Goal: Find specific page/section: Find specific page/section

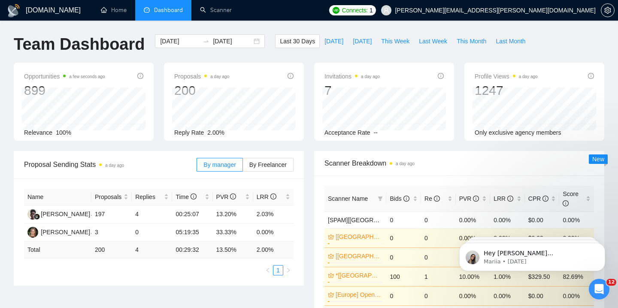
click at [593, 72] on div "Profile Views a day ago 1247" at bounding box center [534, 84] width 119 height 27
click at [590, 76] on icon "info-circle" at bounding box center [591, 76] width 6 height 6
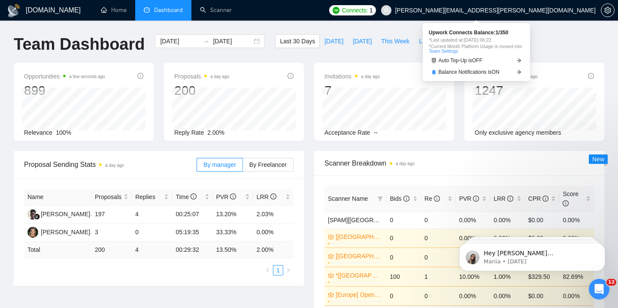
click at [368, 10] on span "Connects:" at bounding box center [355, 10] width 26 height 9
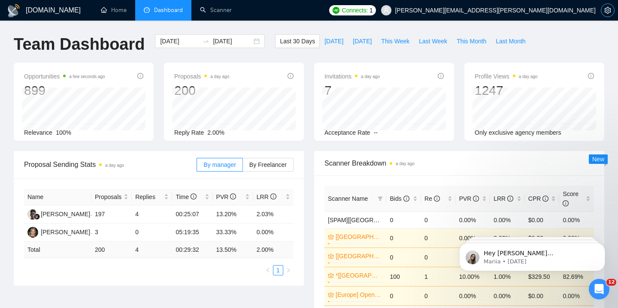
click at [608, 12] on icon "setting" at bounding box center [607, 10] width 7 height 7
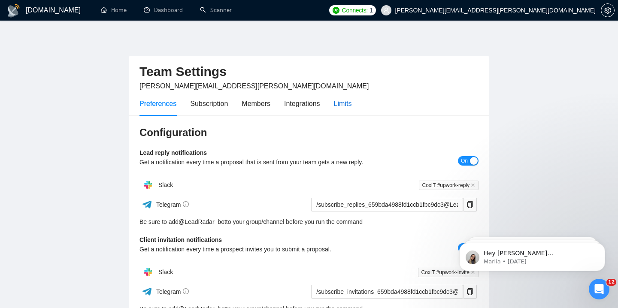
click at [348, 103] on div "Limits" at bounding box center [343, 103] width 18 height 11
